Goal: Register for event/course

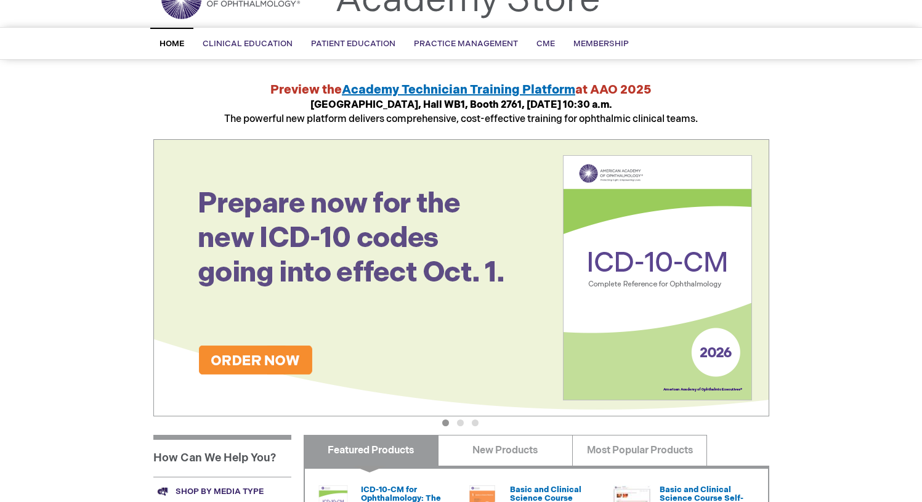
scroll to position [65, 0]
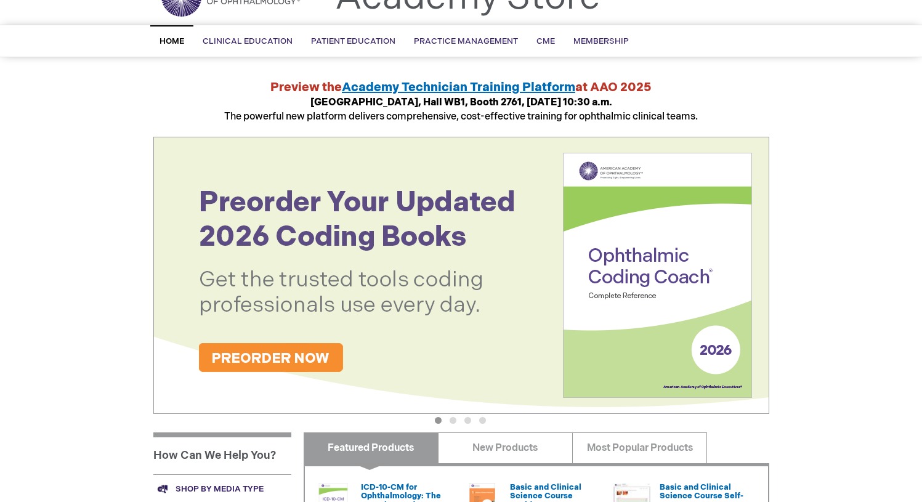
click at [451, 421] on button "2" at bounding box center [452, 420] width 7 height 7
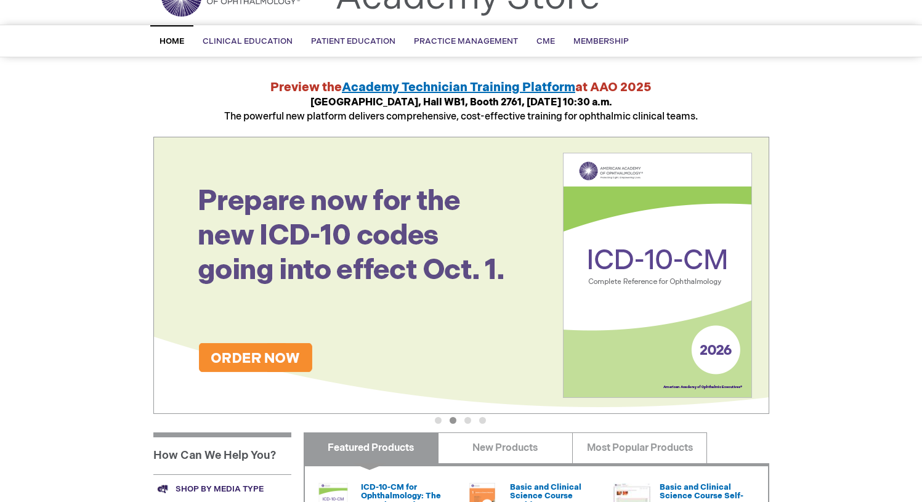
click at [469, 422] on button "3" at bounding box center [467, 420] width 7 height 7
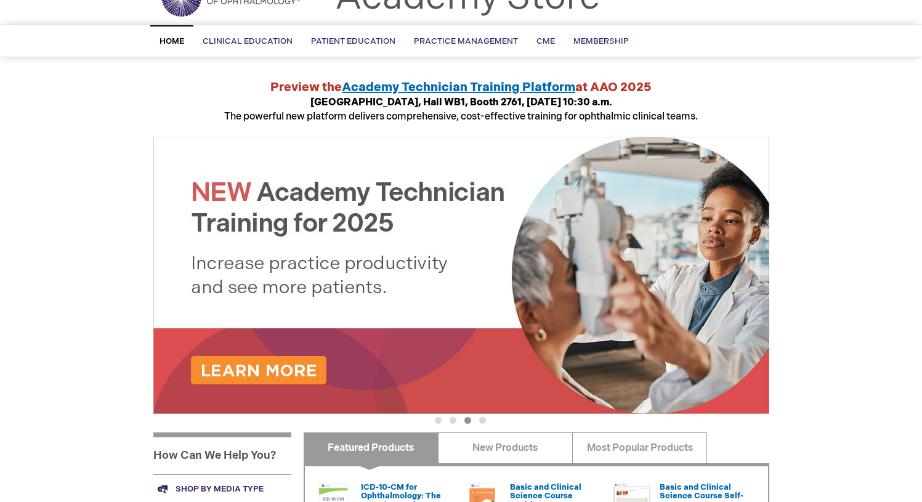
click at [483, 419] on button "4" at bounding box center [482, 420] width 7 height 7
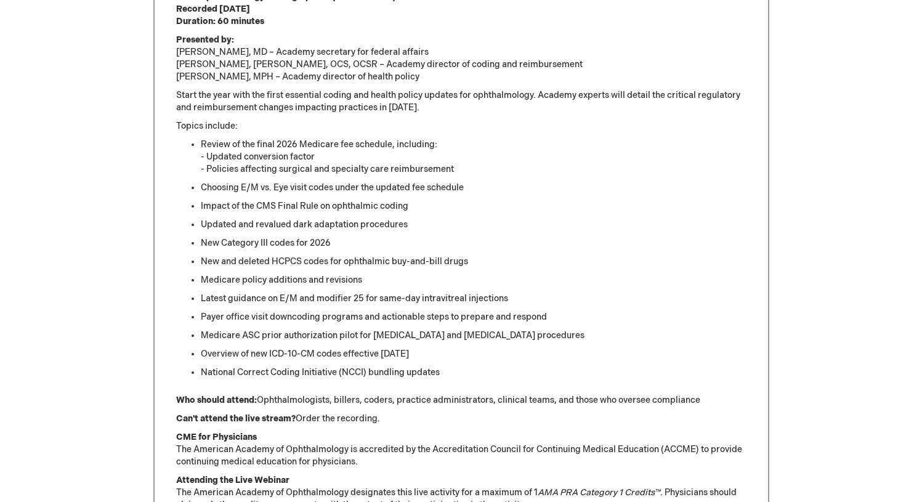
scroll to position [572, 0]
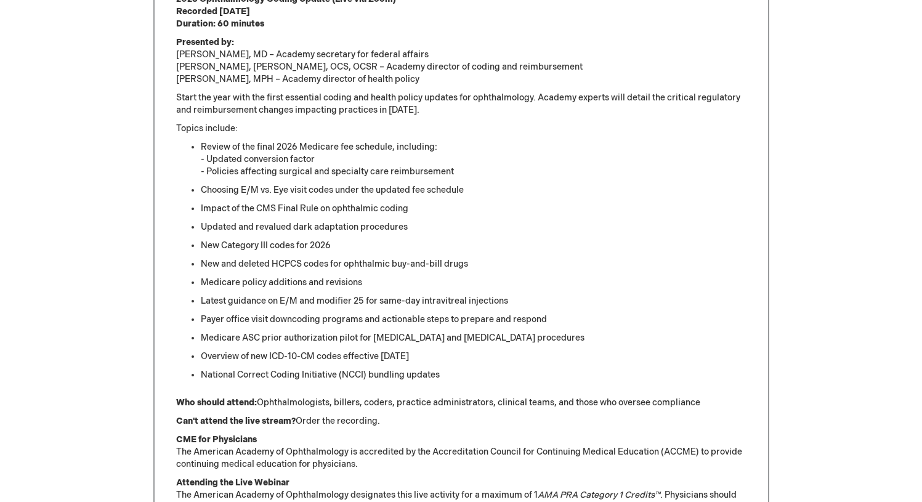
drag, startPoint x: 336, startPoint y: 139, endPoint x: 475, endPoint y: 161, distance: 140.9
click at [475, 161] on div "2026 Ophthalmology Coding Update (Live via Zoom) Recorded [DATE] Duration: 60 m…" at bounding box center [461, 290] width 570 height 594
click at [475, 161] on li "Review of the final 2026 Medicare fee schedule, including: - Updated conversion…" at bounding box center [474, 159] width 546 height 37
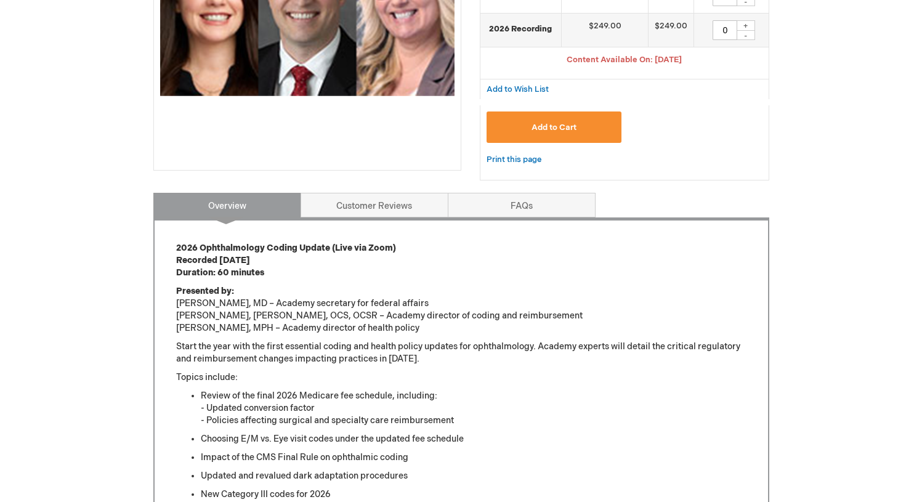
scroll to position [227, 0]
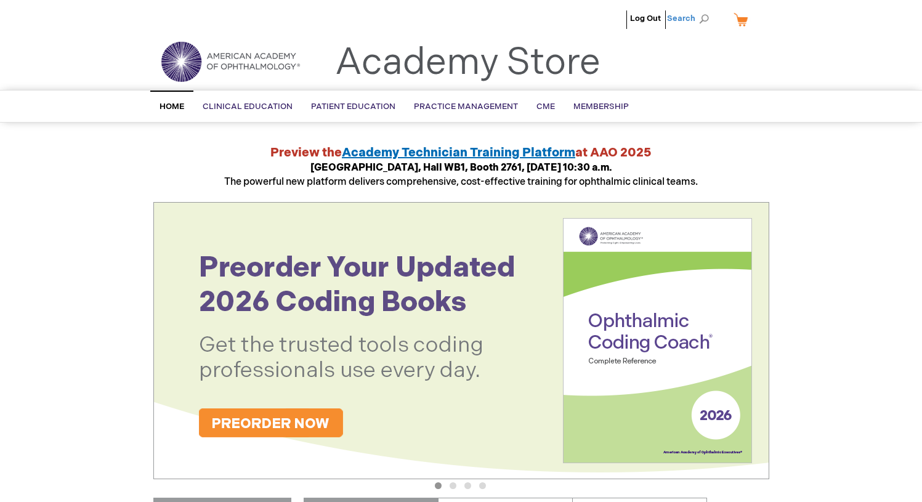
click at [691, 17] on span "Search" at bounding box center [690, 18] width 47 height 25
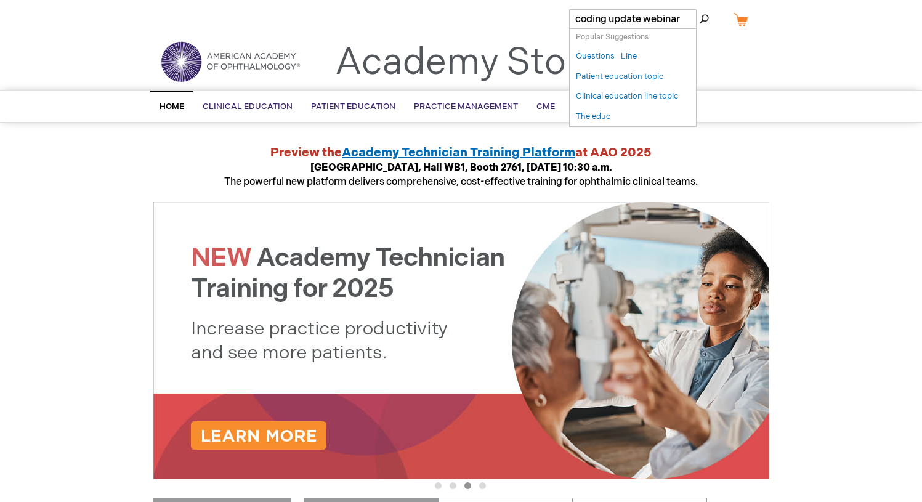
type input "coding update webinar"
click at [699, 9] on button "Search" at bounding box center [704, 19] width 10 height 20
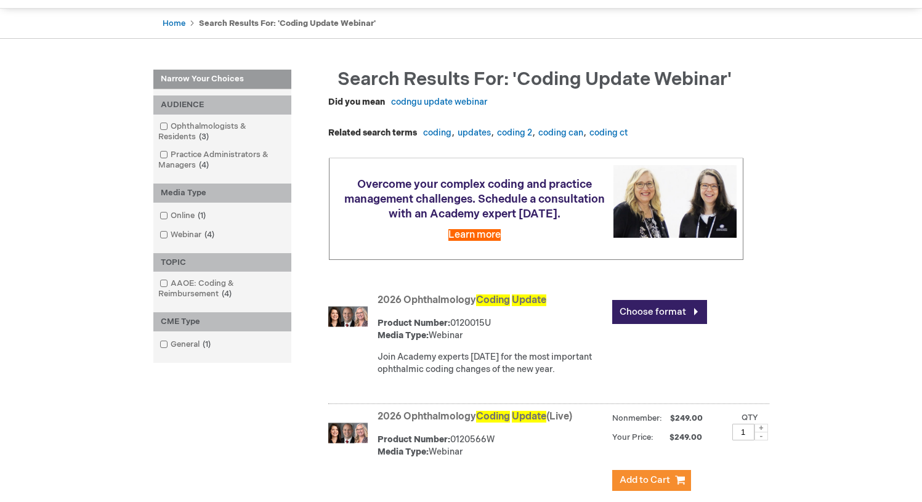
scroll to position [124, 0]
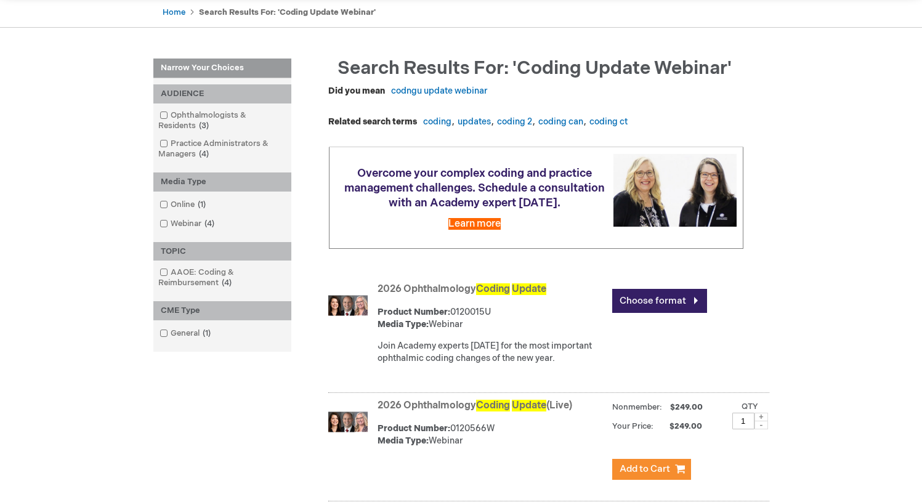
click at [461, 295] on link "2026 Ophthalmology Coding Update" at bounding box center [461, 289] width 169 height 12
